Goal: Task Accomplishment & Management: Use online tool/utility

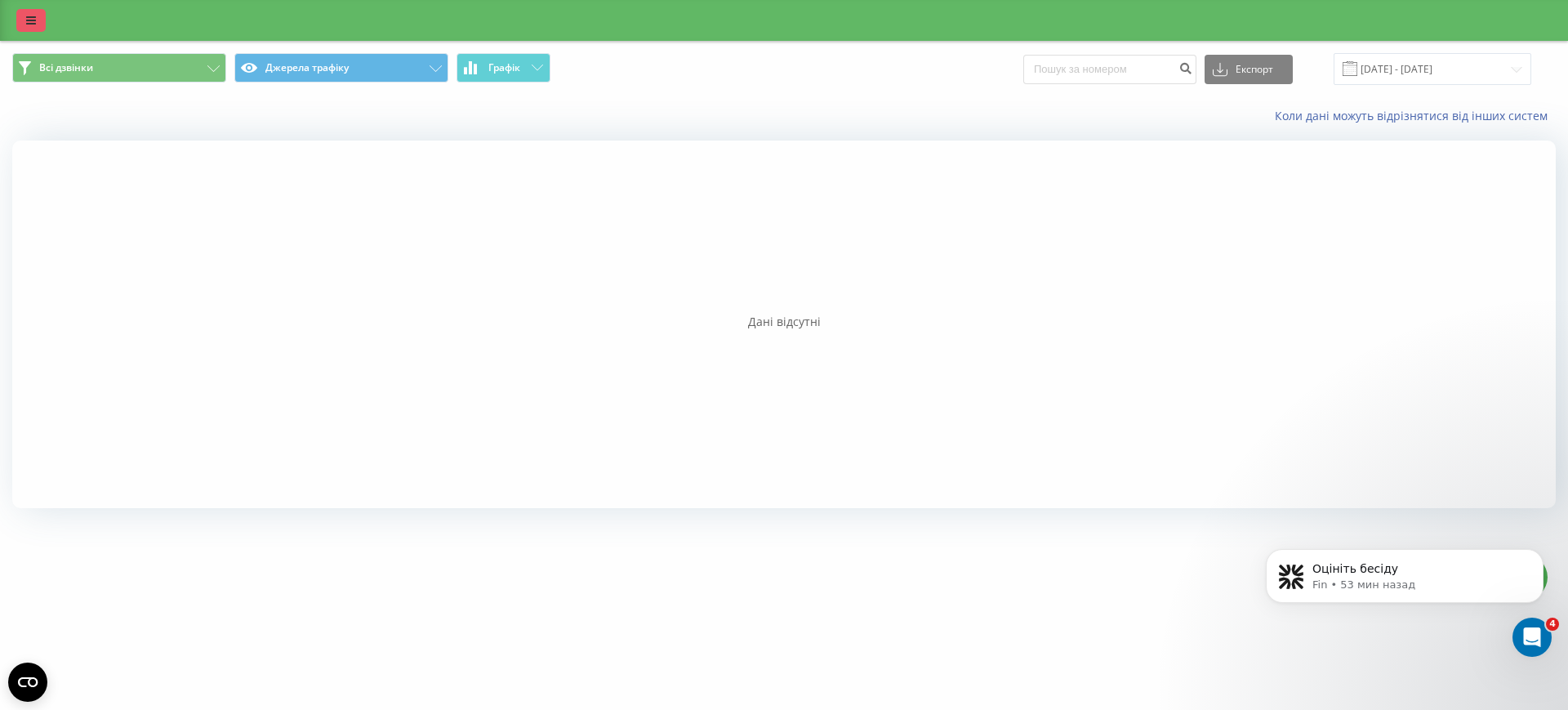
click at [44, 19] on link at bounding box center [30, 21] width 29 height 23
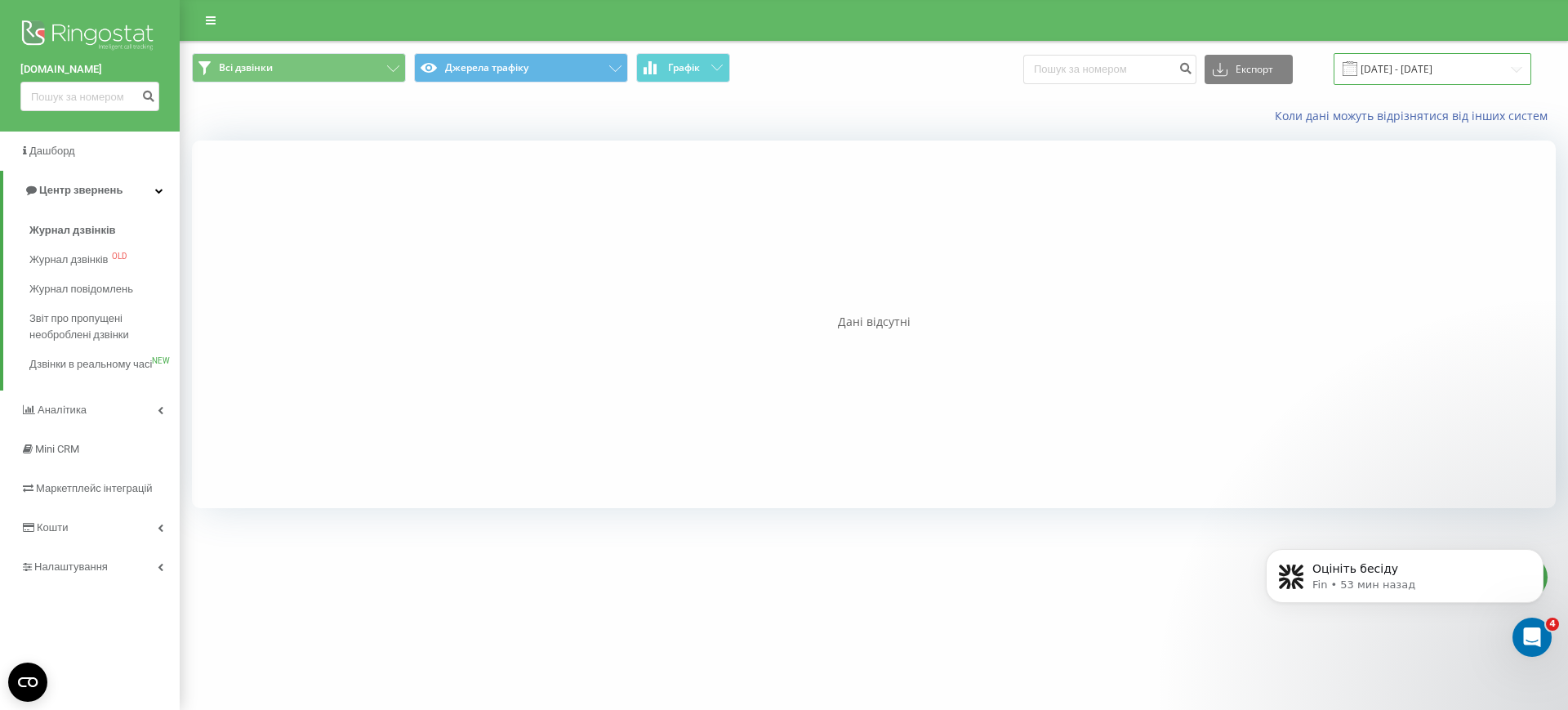
click at [1435, 66] on input "[DATE] - [DATE]" at bounding box center [1432, 69] width 197 height 32
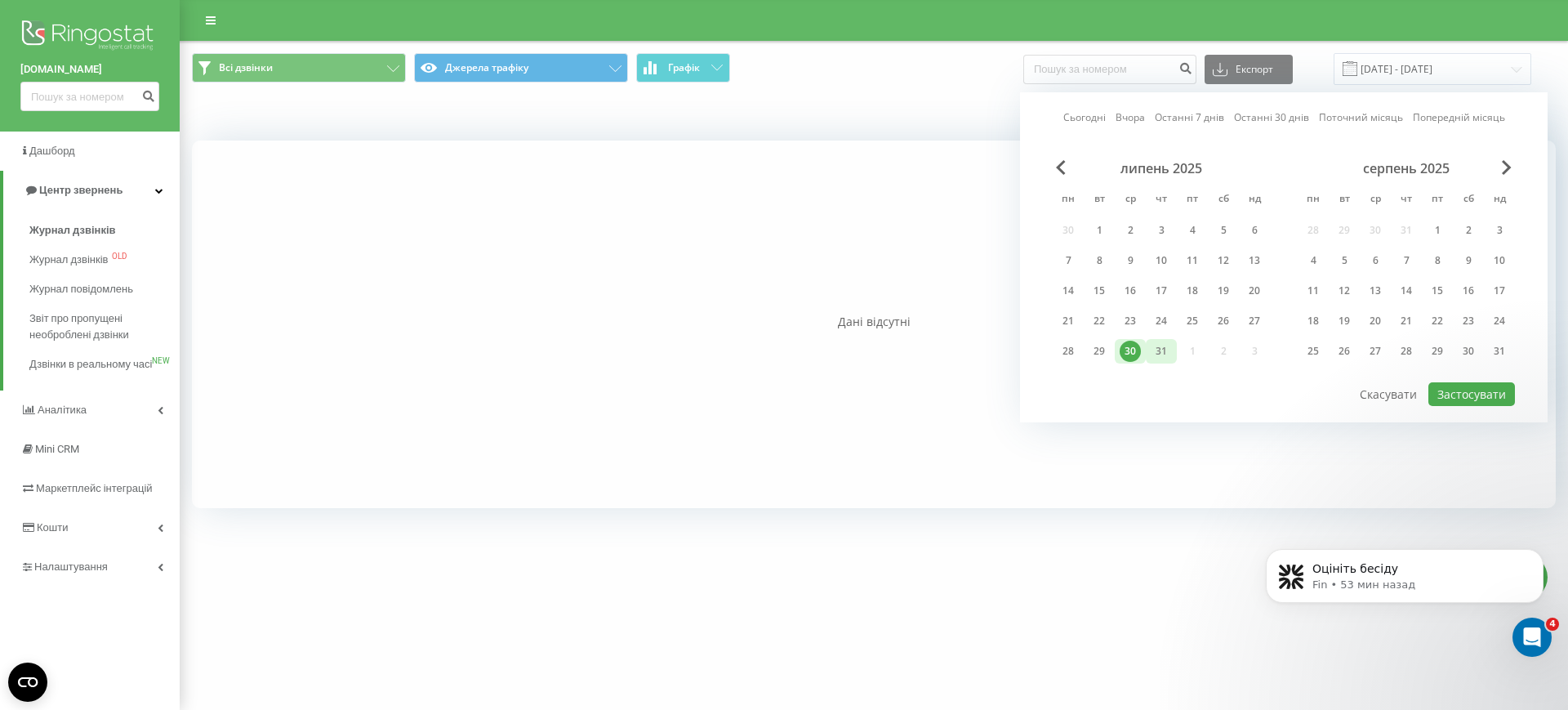
click at [1161, 349] on div "31" at bounding box center [1161, 351] width 22 height 22
click at [1370, 321] on div "20" at bounding box center [1375, 321] width 22 height 22
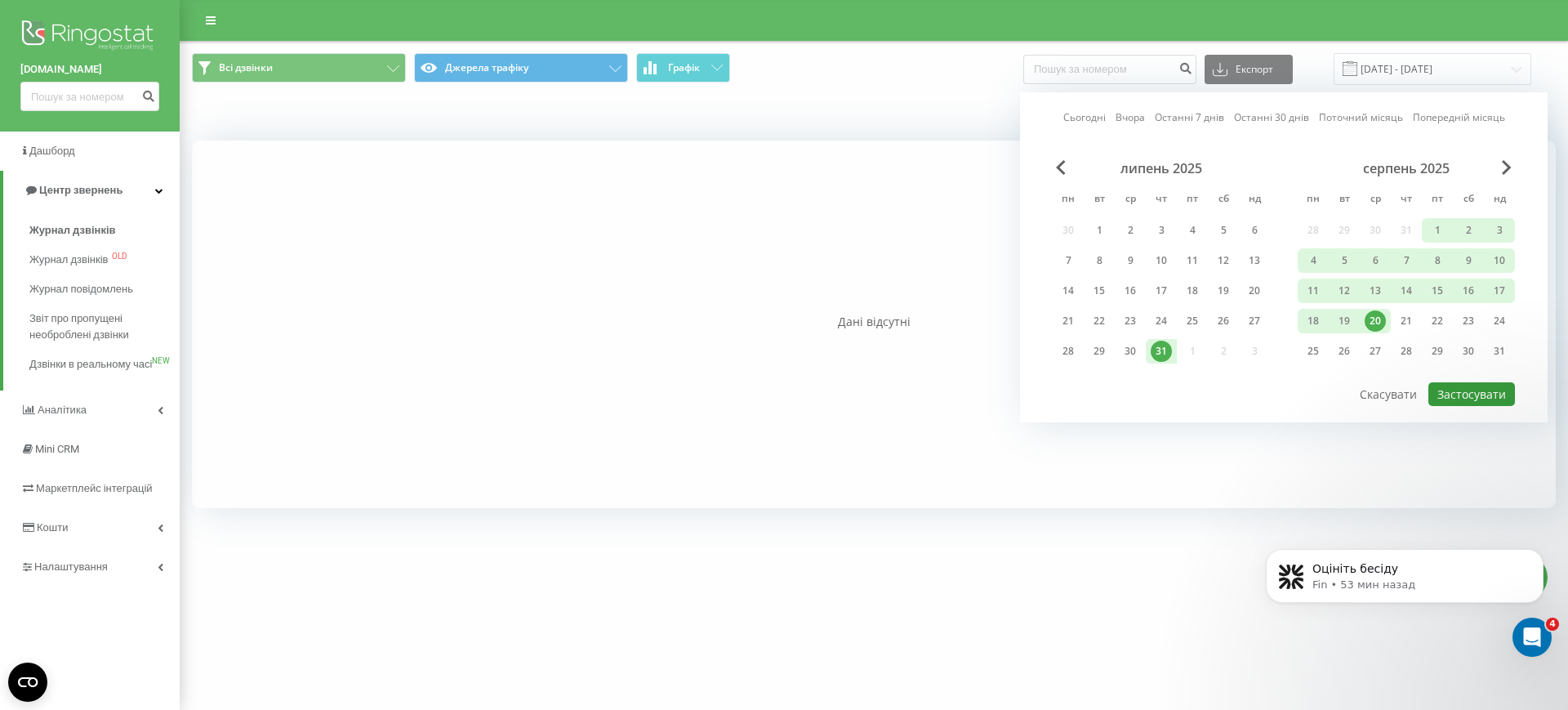
click at [1465, 397] on button "Застосувати" at bounding box center [1471, 394] width 86 height 23
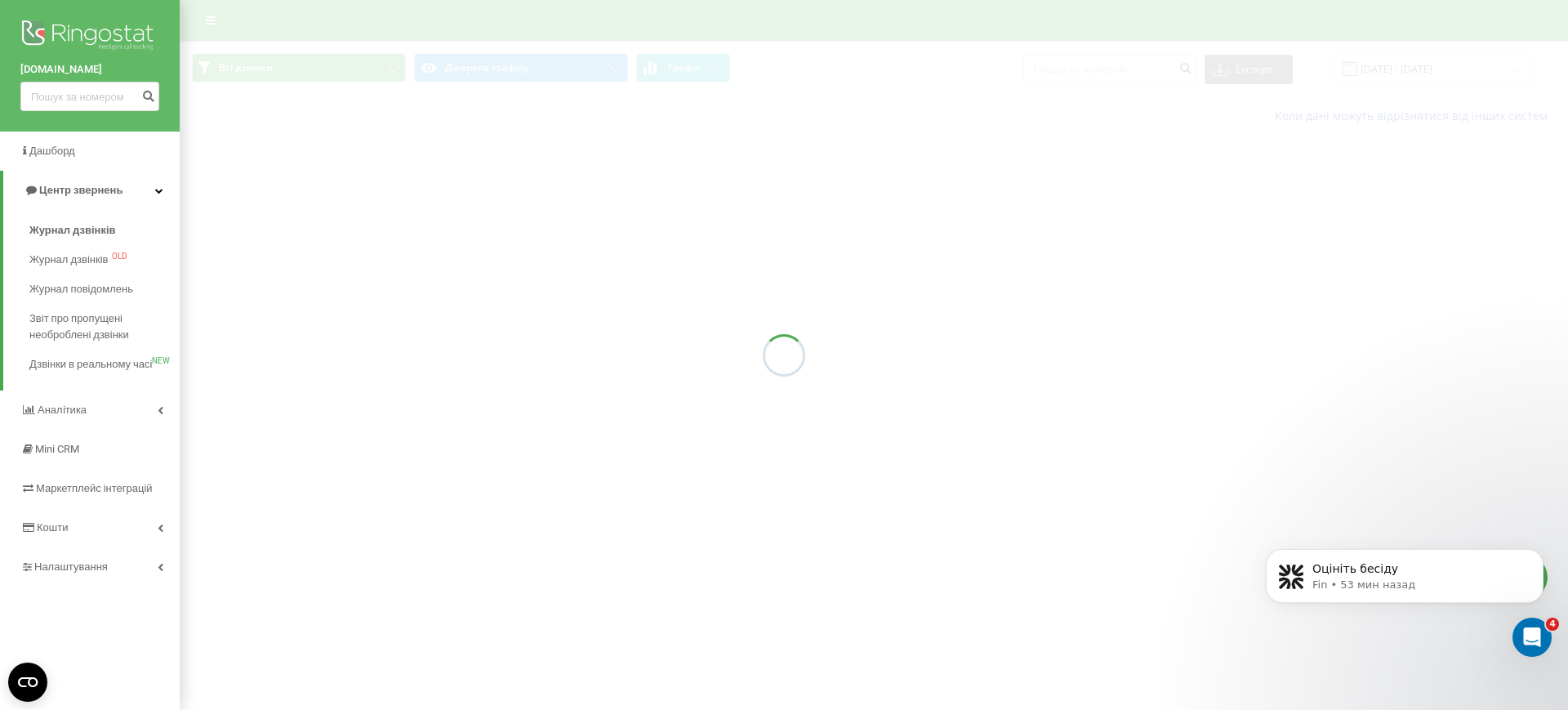
type input "[DATE] - [DATE]"
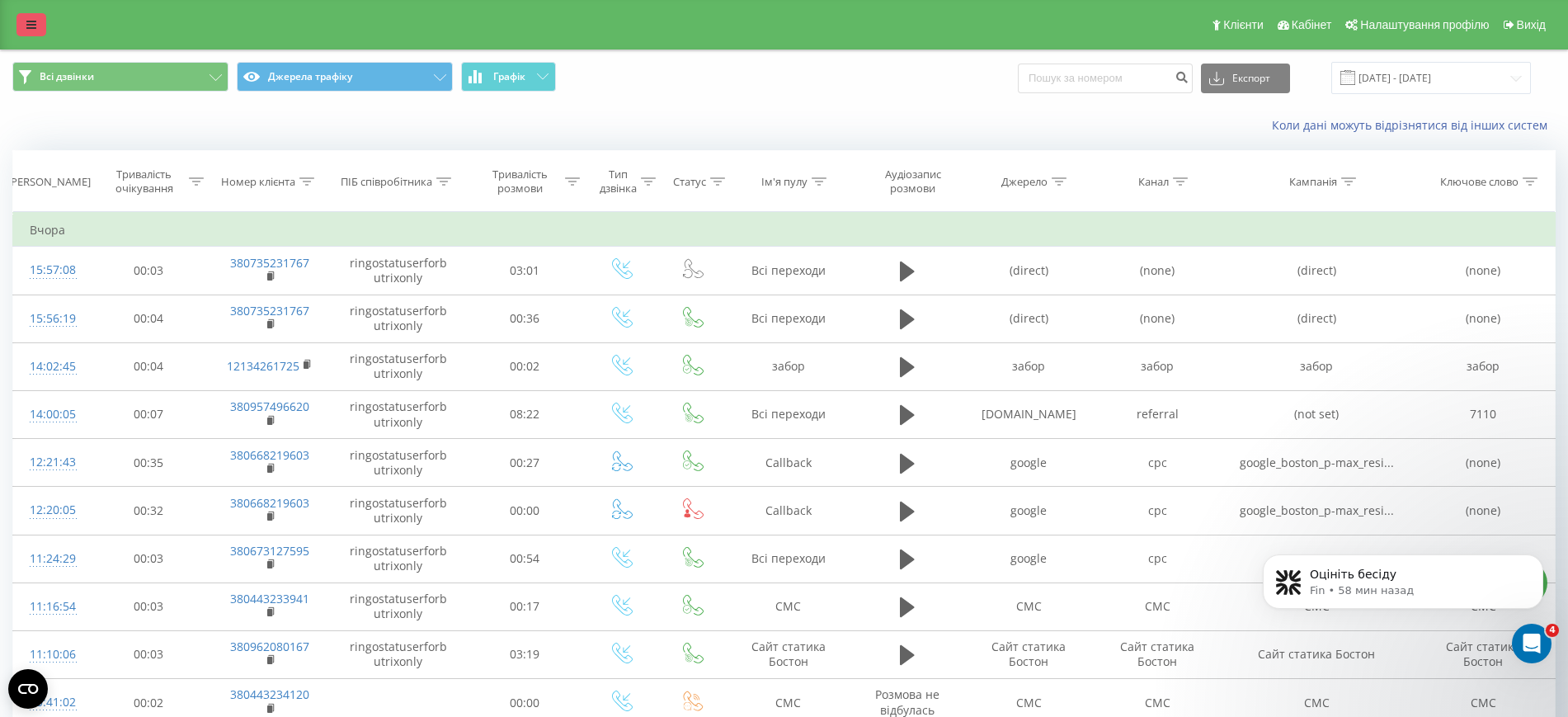
click at [28, 24] on icon at bounding box center [31, 25] width 9 height 11
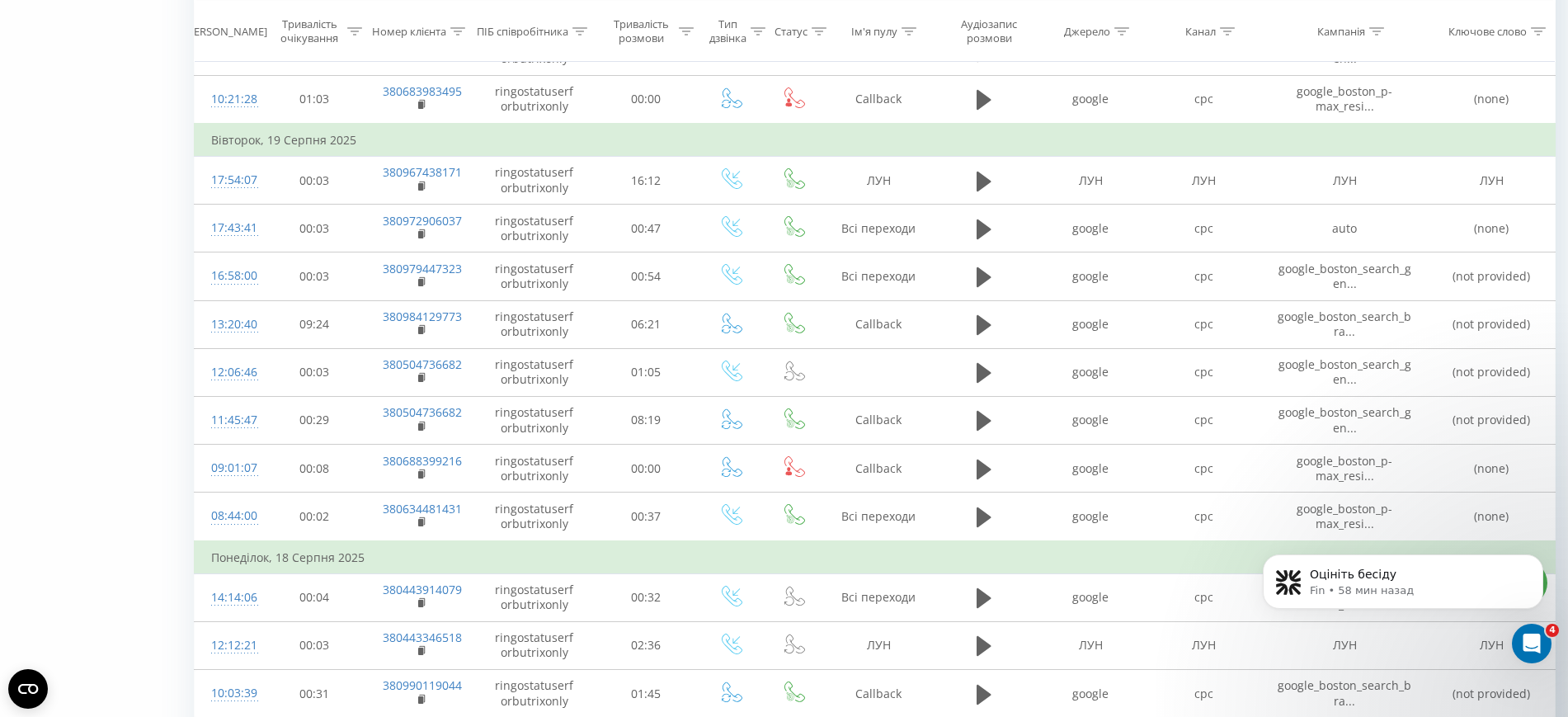
scroll to position [858, 0]
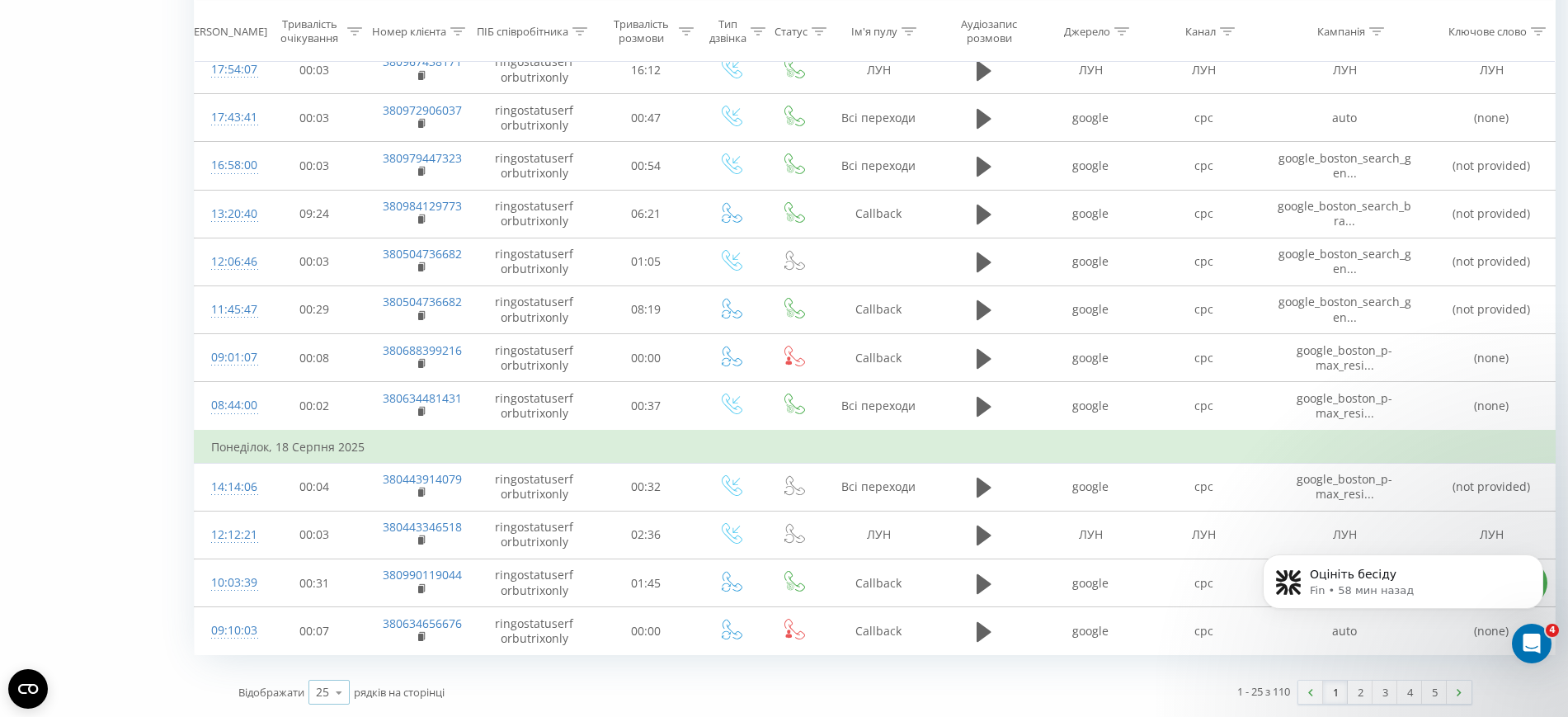
click at [344, 695] on icon at bounding box center [339, 692] width 25 height 32
click at [338, 675] on div "100" at bounding box center [329, 668] width 40 height 24
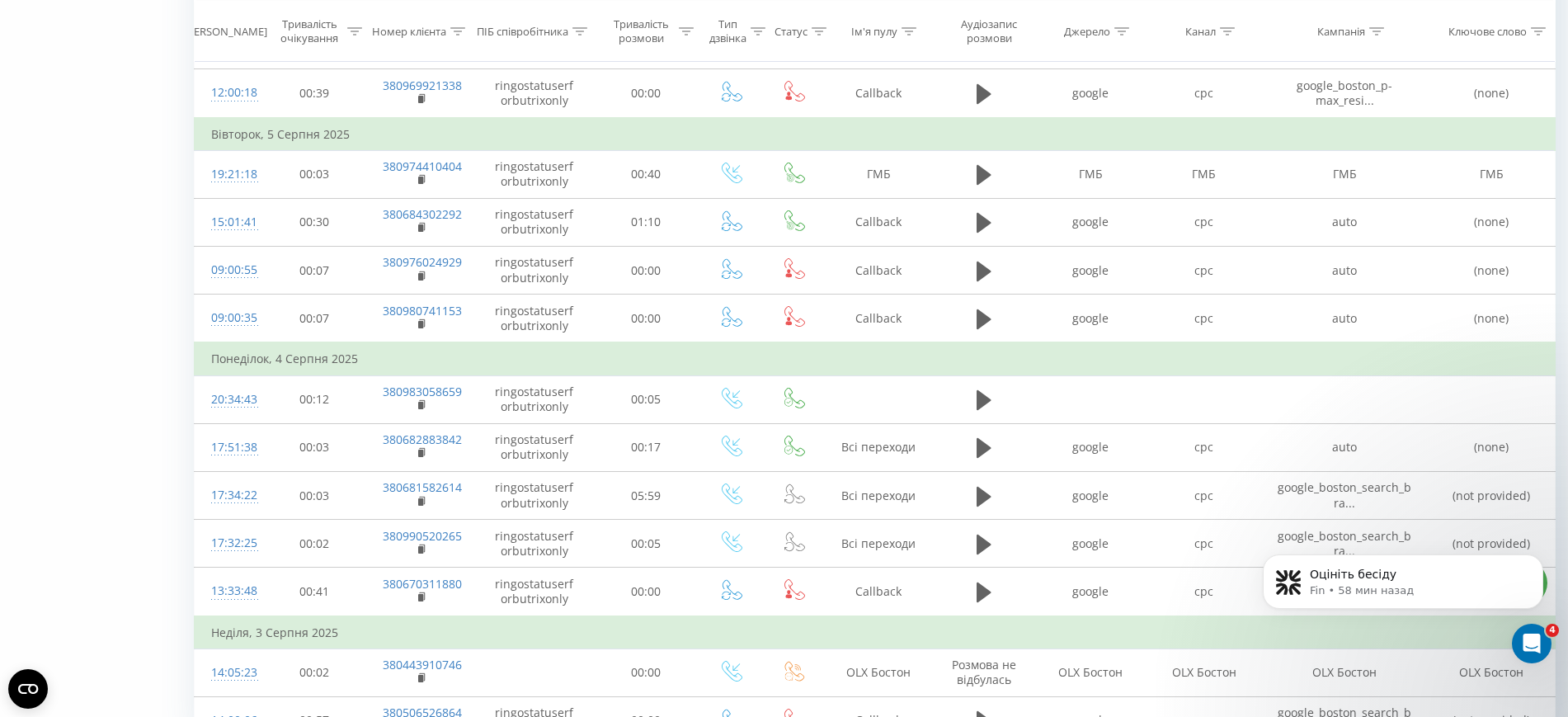
scroll to position [4922, 0]
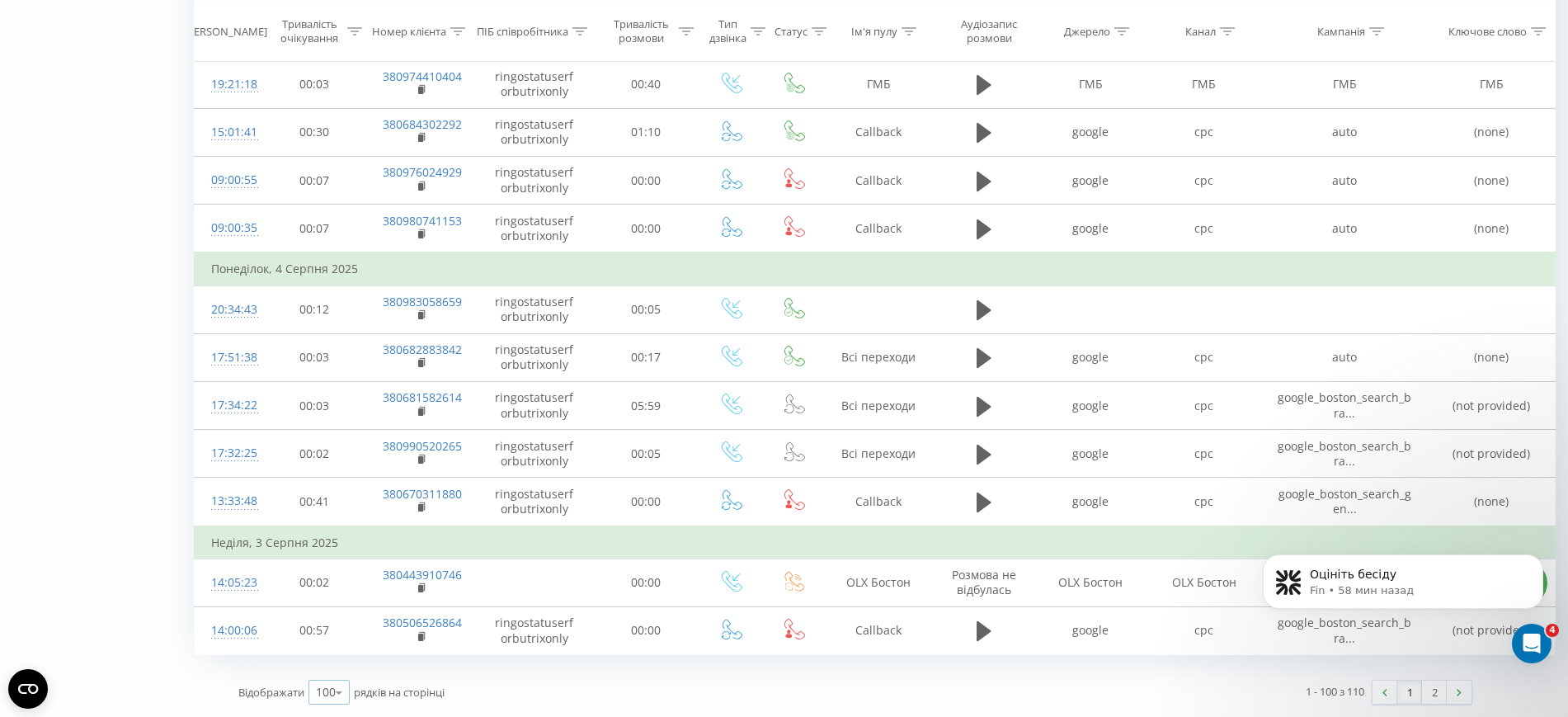
click at [341, 688] on icon at bounding box center [339, 692] width 25 height 32
click at [510, 694] on div "Відображати 100 10 25 50 100 рядків на сторінці" at bounding box center [541, 692] width 629 height 47
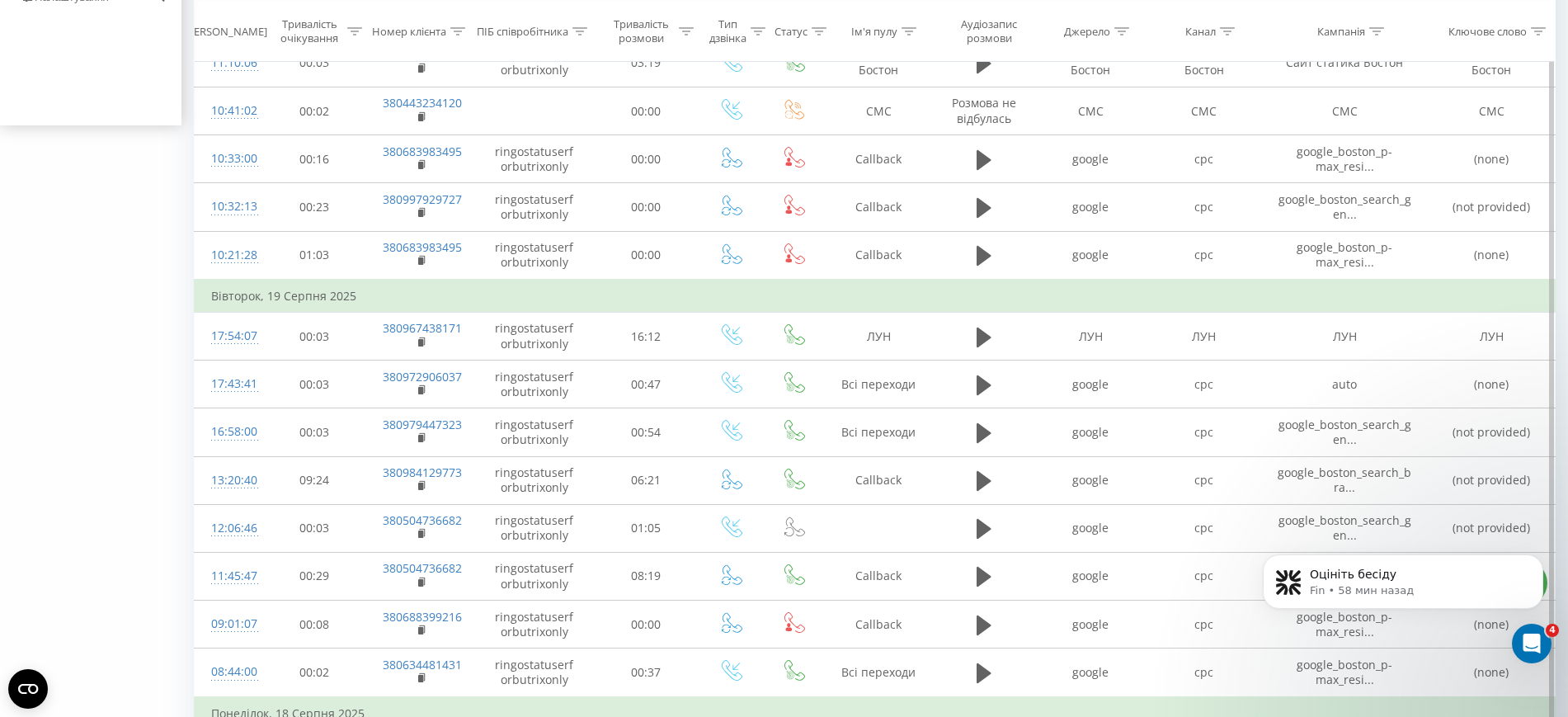
scroll to position [0, 0]
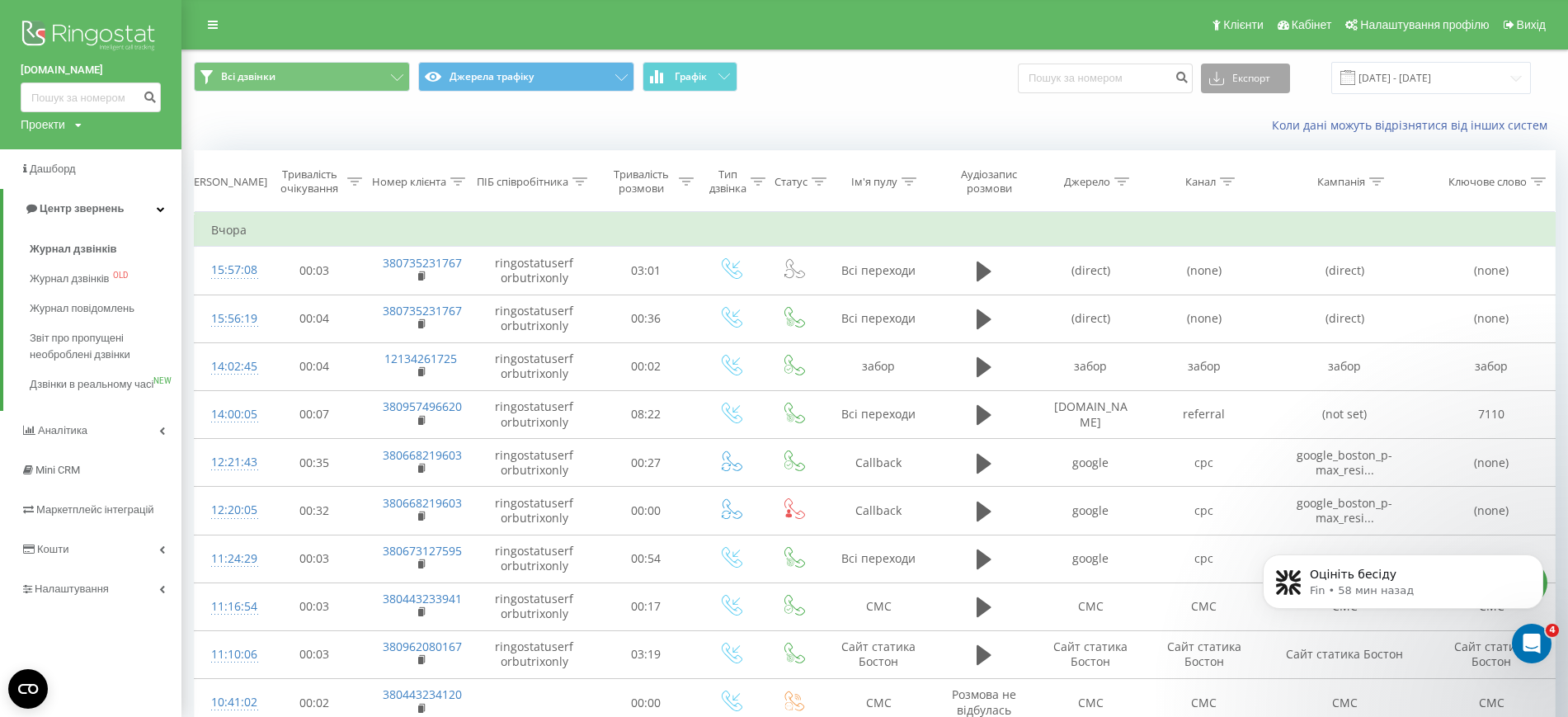
drag, startPoint x: 1268, startPoint y: 77, endPoint x: 1274, endPoint y: 114, distance: 37.5
click at [1266, 76] on button "Експорт" at bounding box center [1245, 78] width 89 height 29
click at [1281, 162] on div ".xlsx" at bounding box center [1245, 168] width 87 height 29
